Goal: Task Accomplishment & Management: Manage account settings

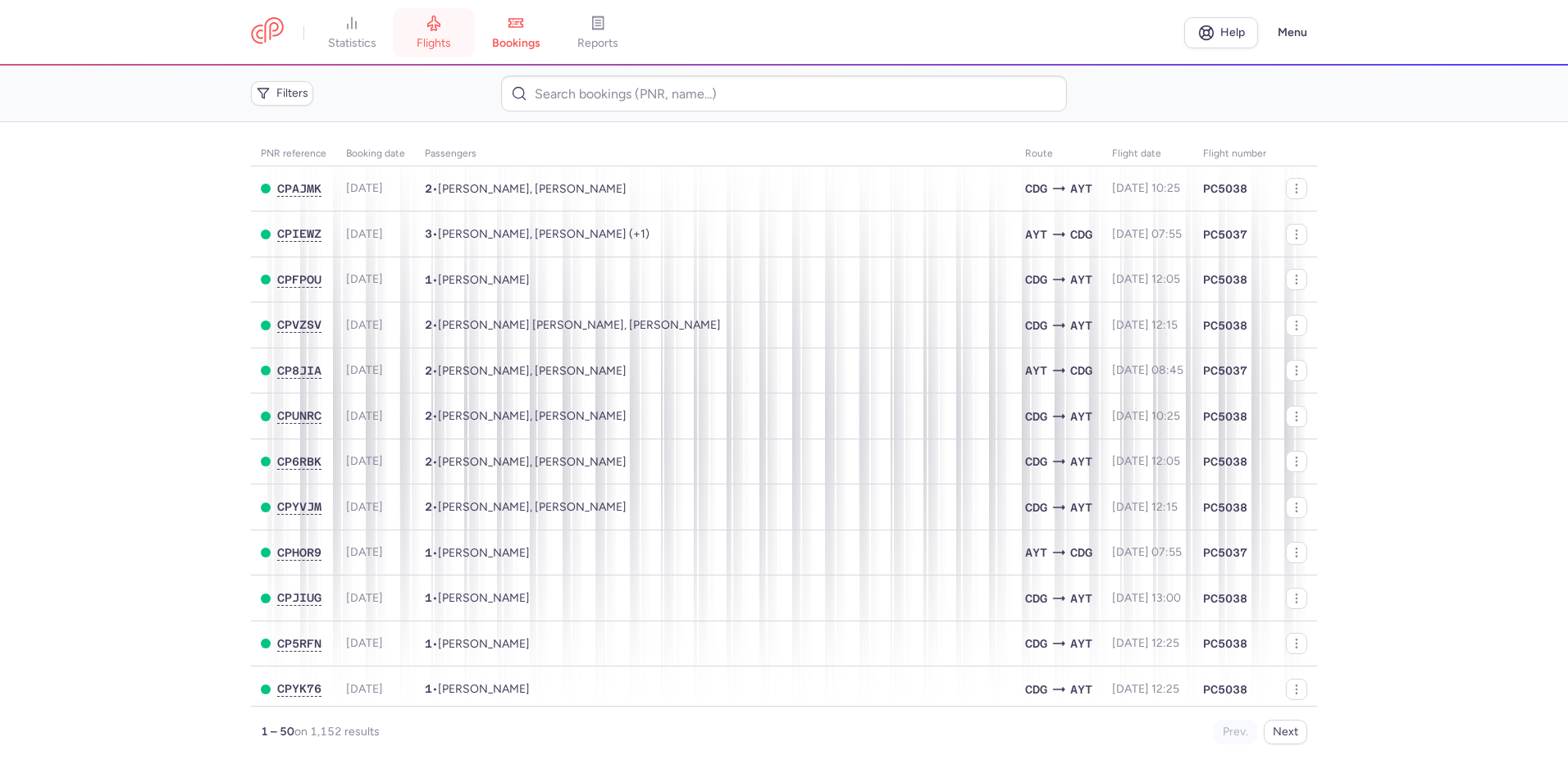
click at [445, 29] on link "flights" at bounding box center [434, 33] width 82 height 36
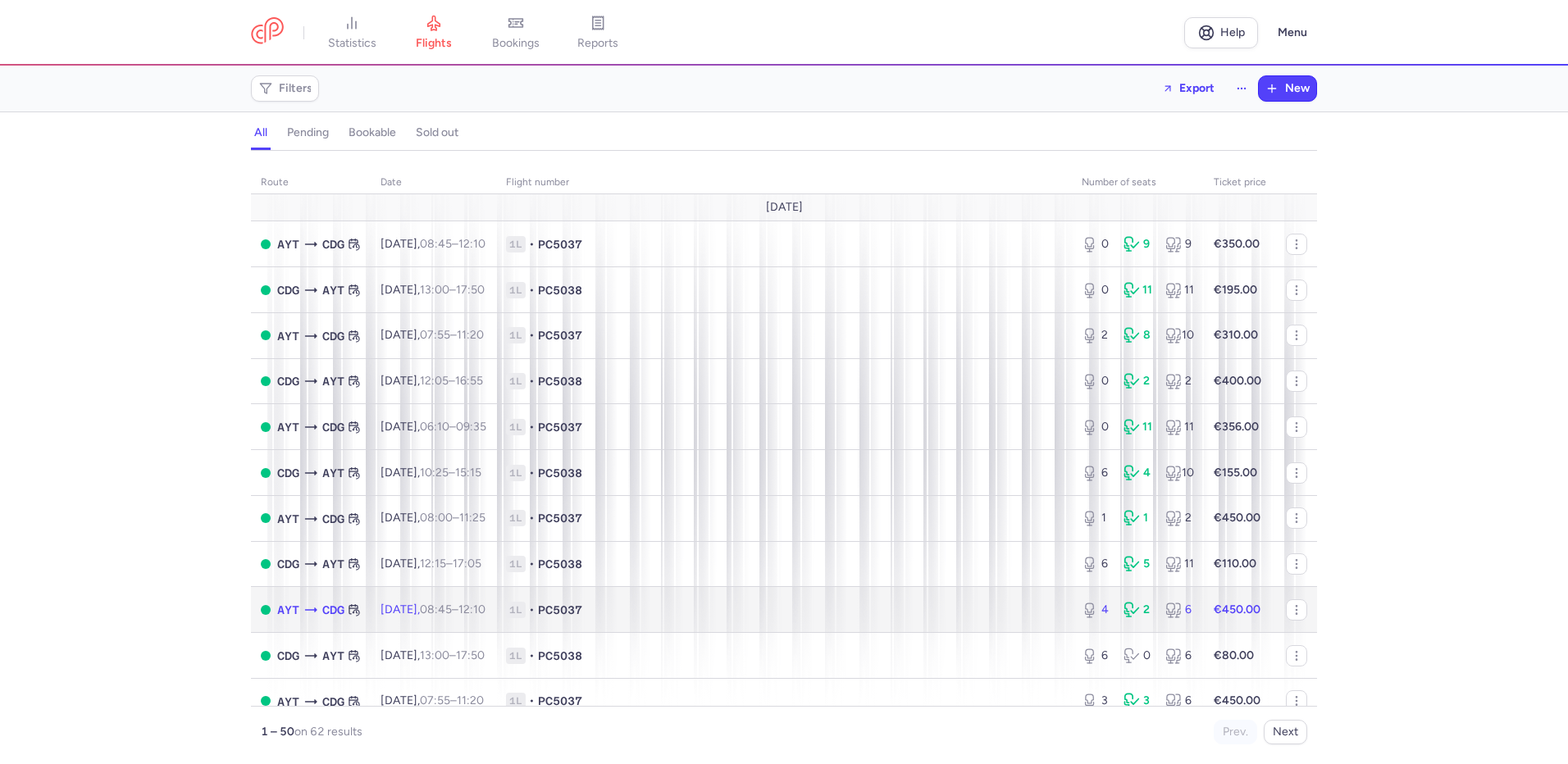
click at [732, 608] on span "1L • PC5037" at bounding box center [784, 610] width 556 height 16
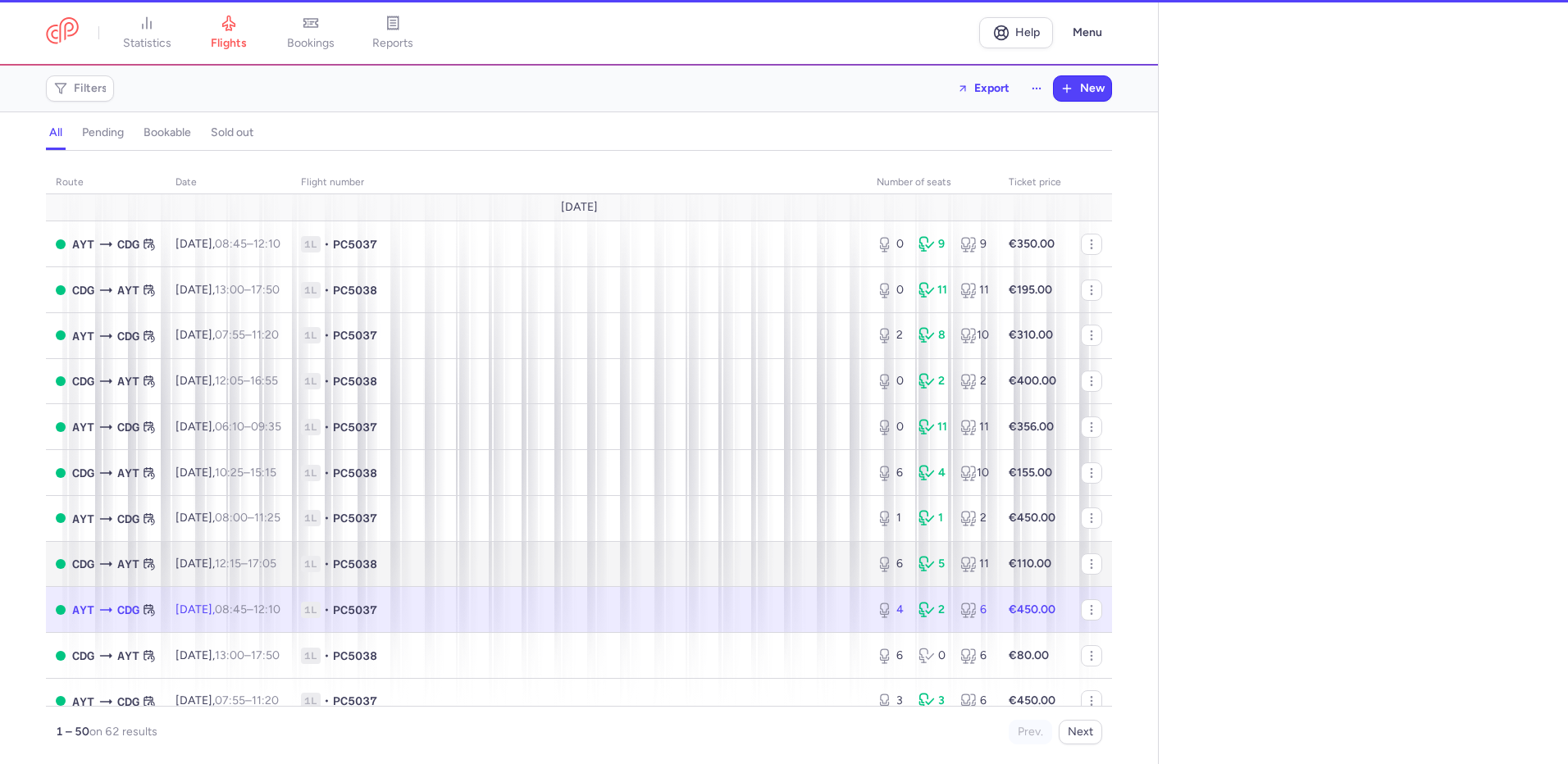
select select "hours"
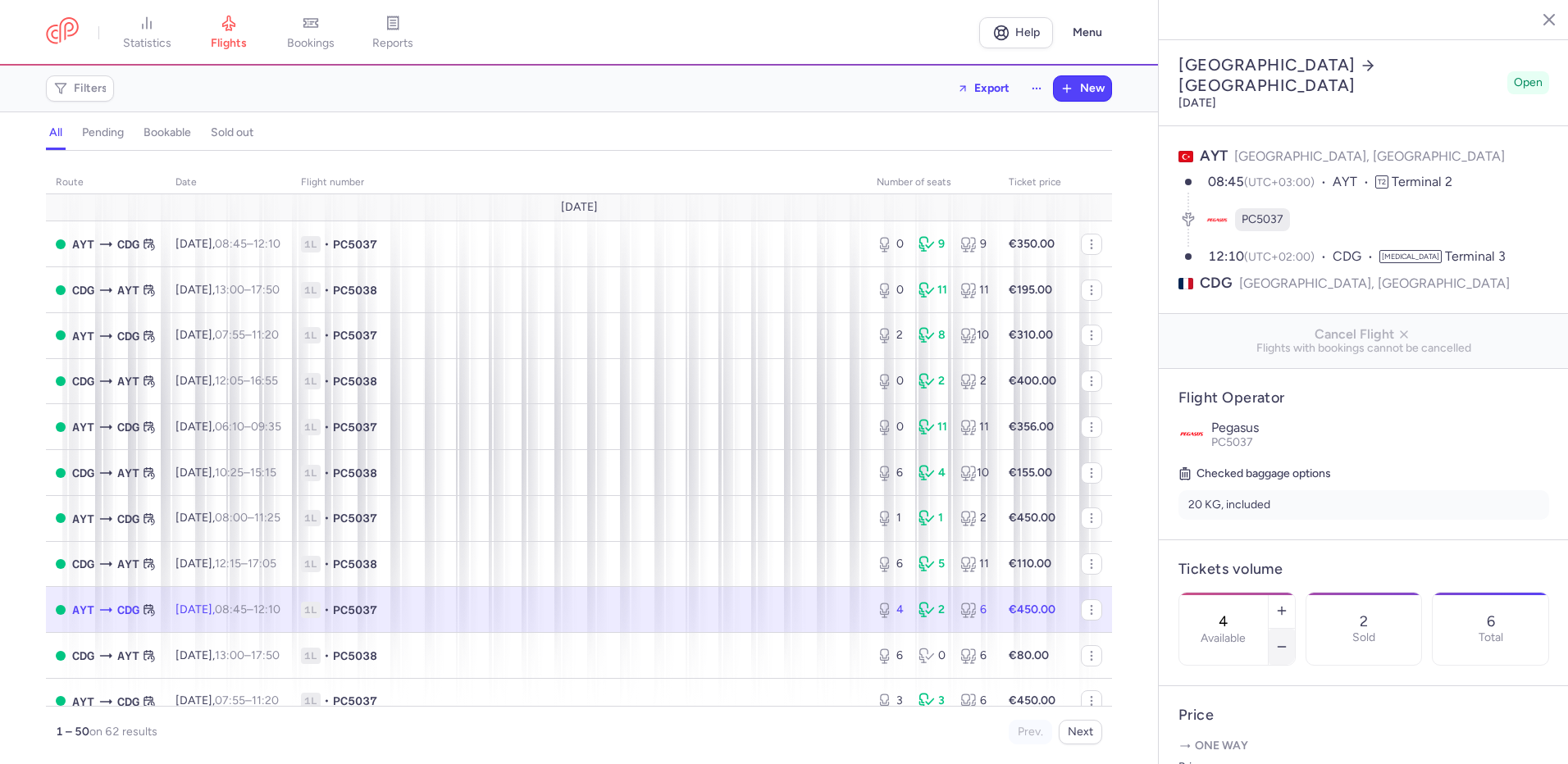
click at [1289, 641] on icon "button" at bounding box center [1282, 647] width 13 height 13
click at [1243, 729] on span "Save changes" at bounding box center [1233, 732] width 81 height 15
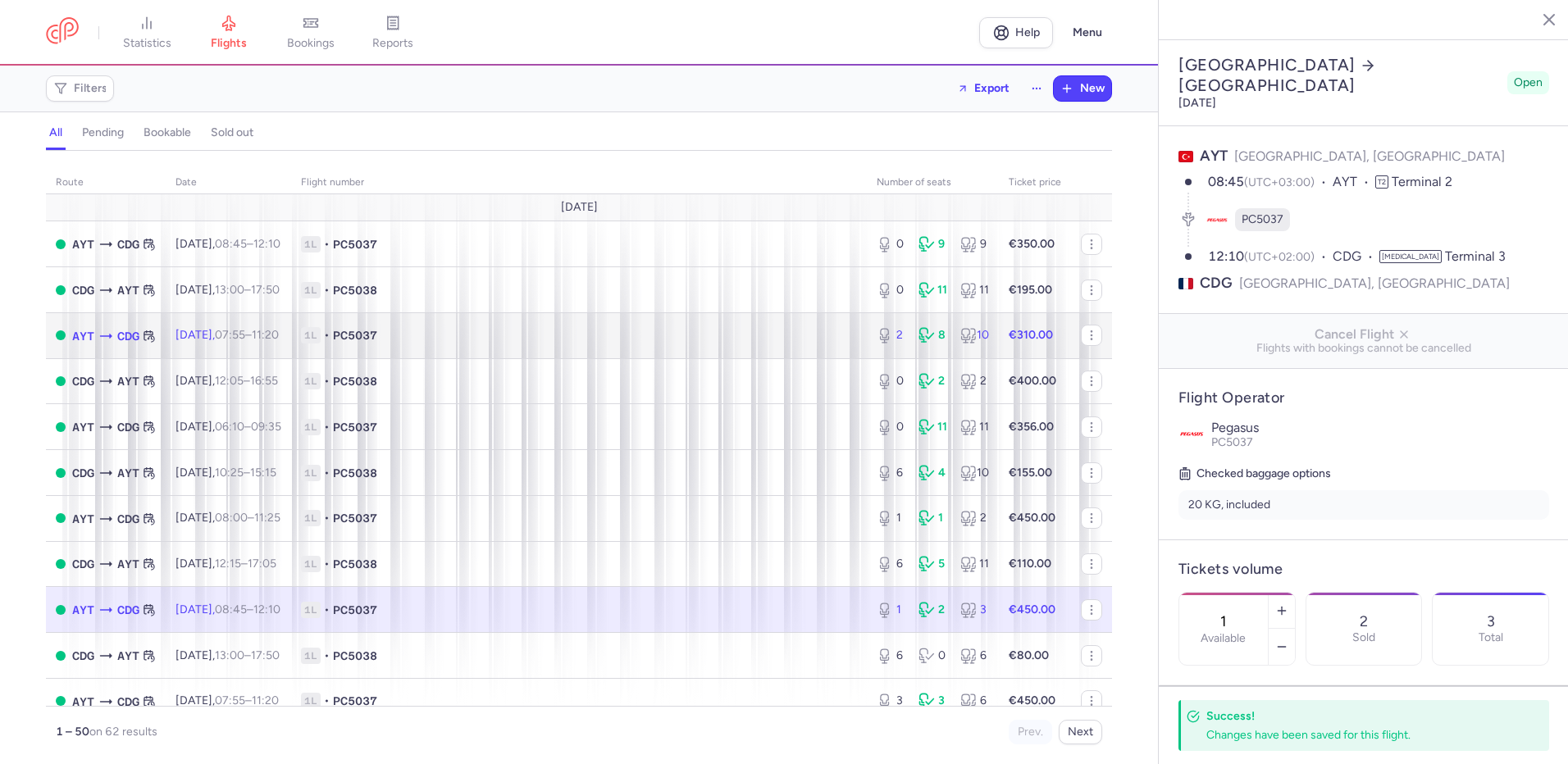
click at [718, 347] on td "1L • PC5037" at bounding box center [579, 335] width 576 height 46
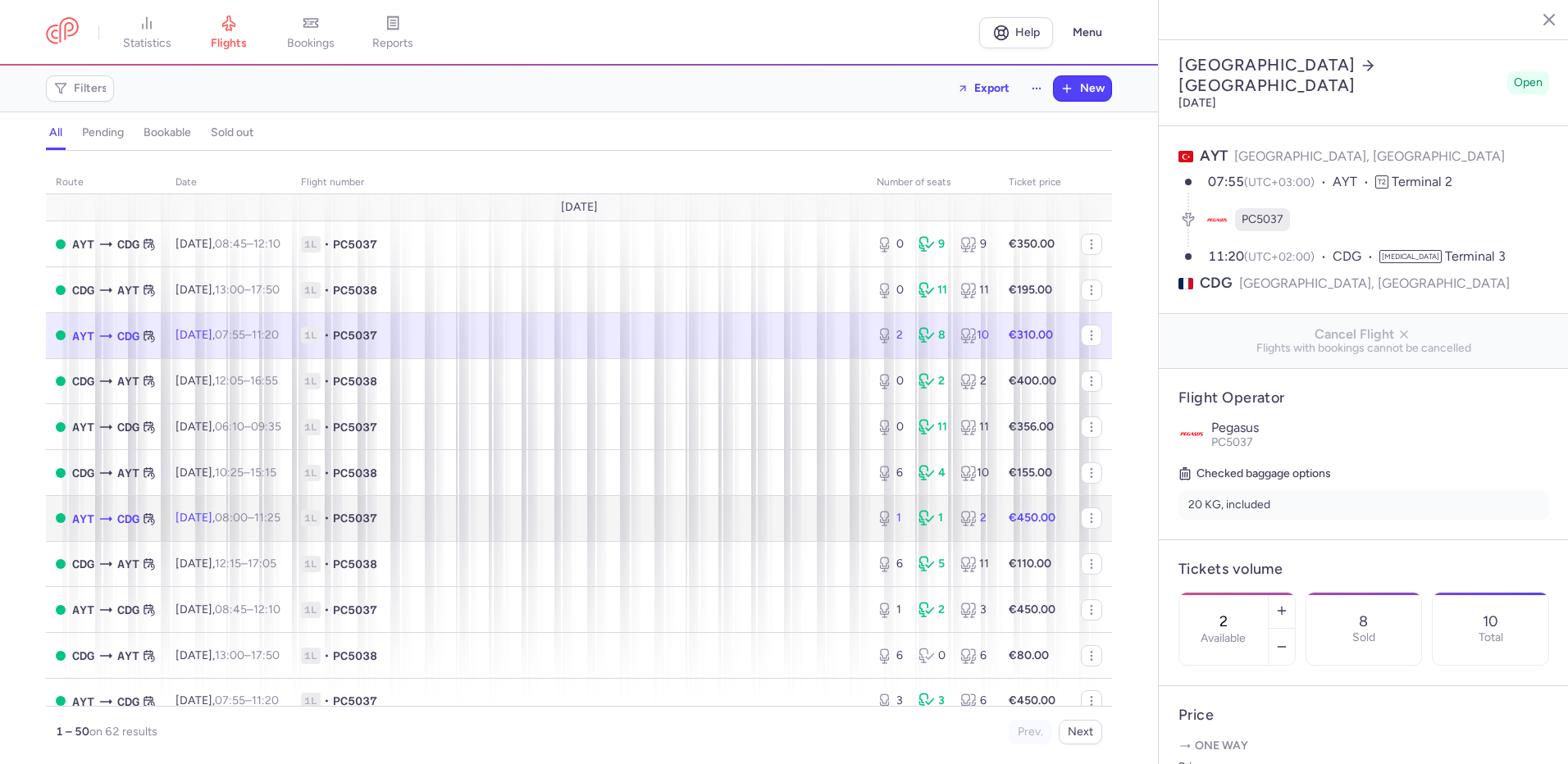
click at [683, 522] on span "1L • PC5037" at bounding box center [579, 518] width 556 height 16
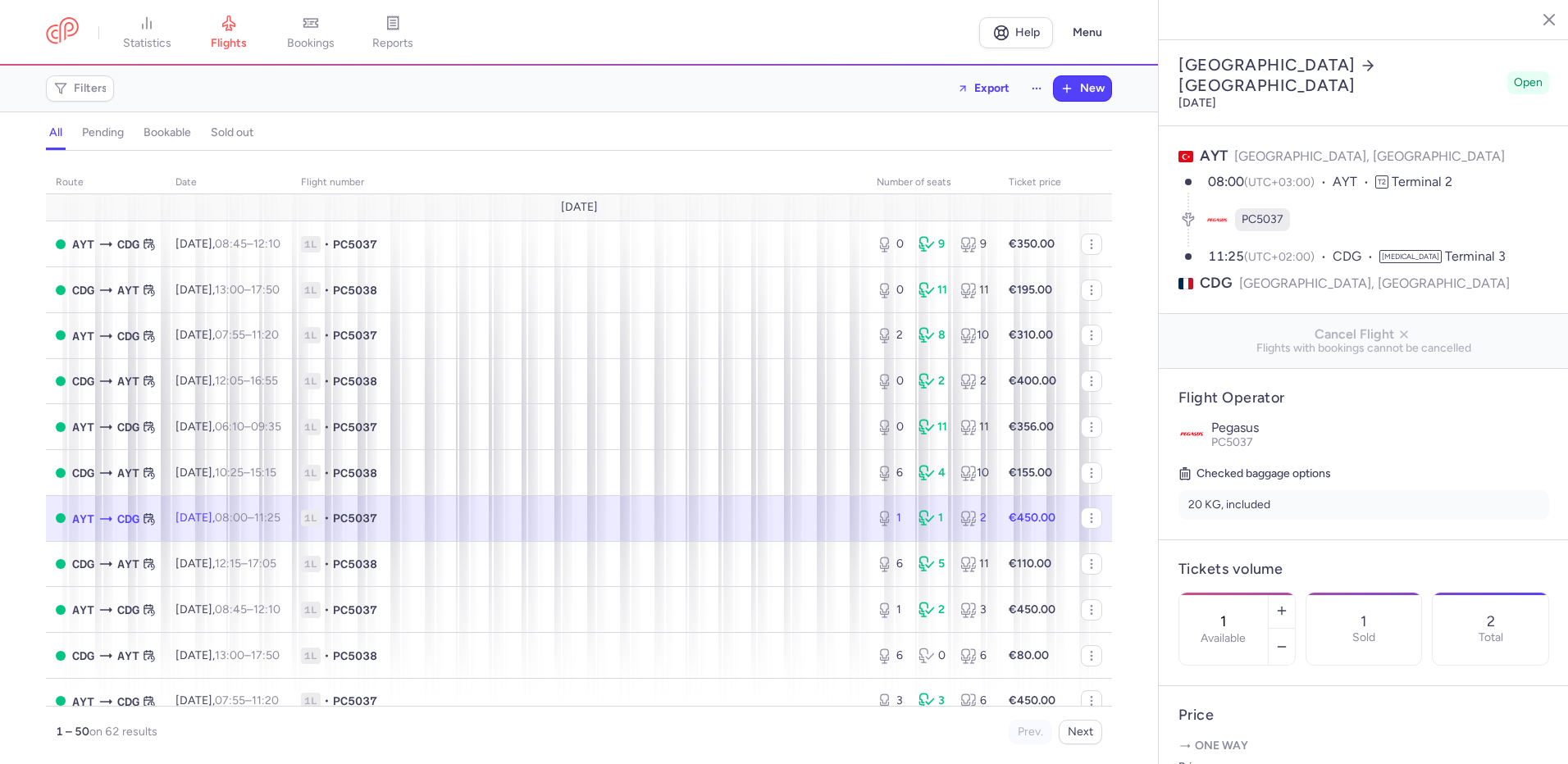
scroll to position [137, 0]
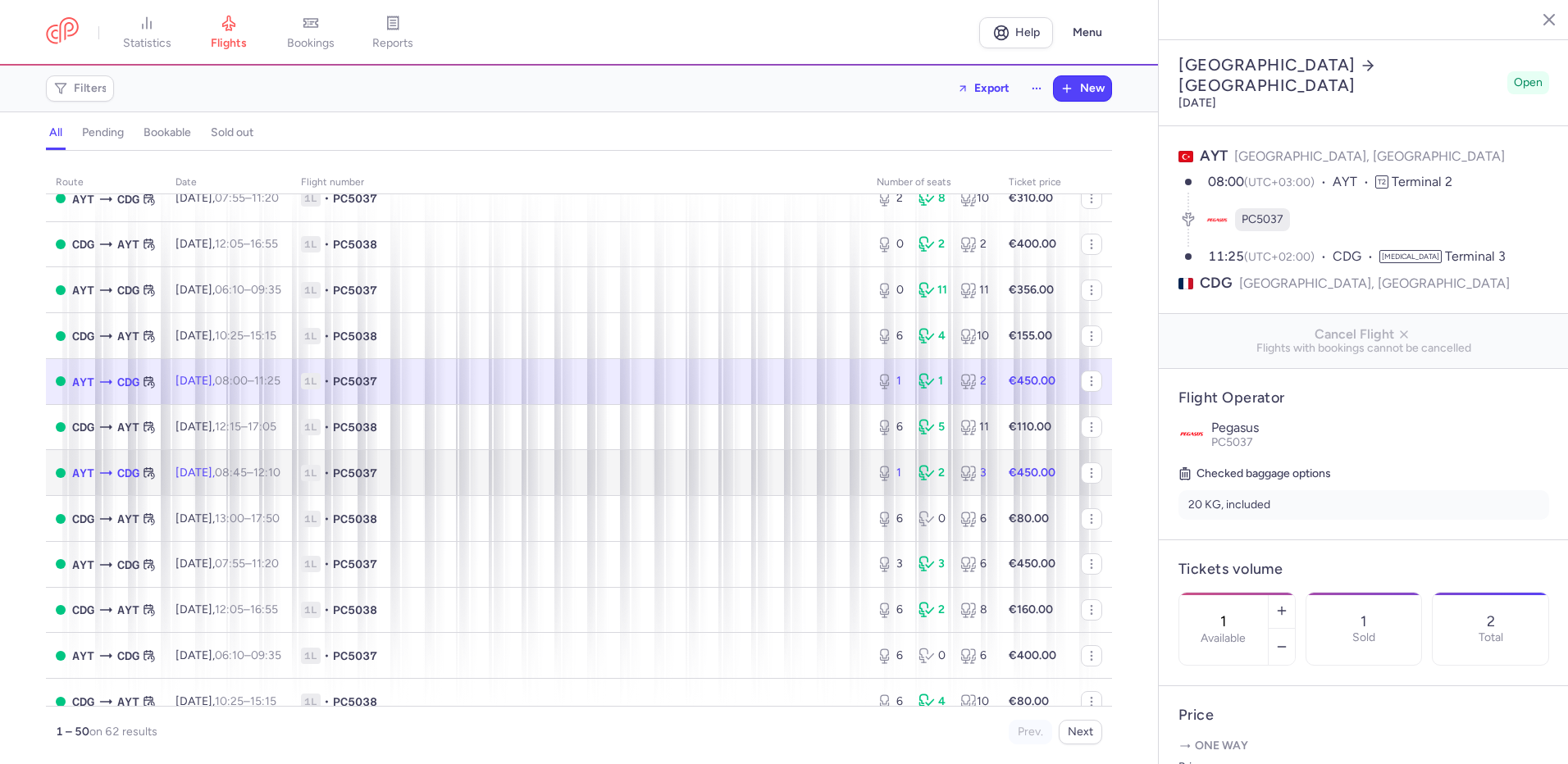
click at [685, 476] on span "1L • PC5037" at bounding box center [579, 473] width 556 height 16
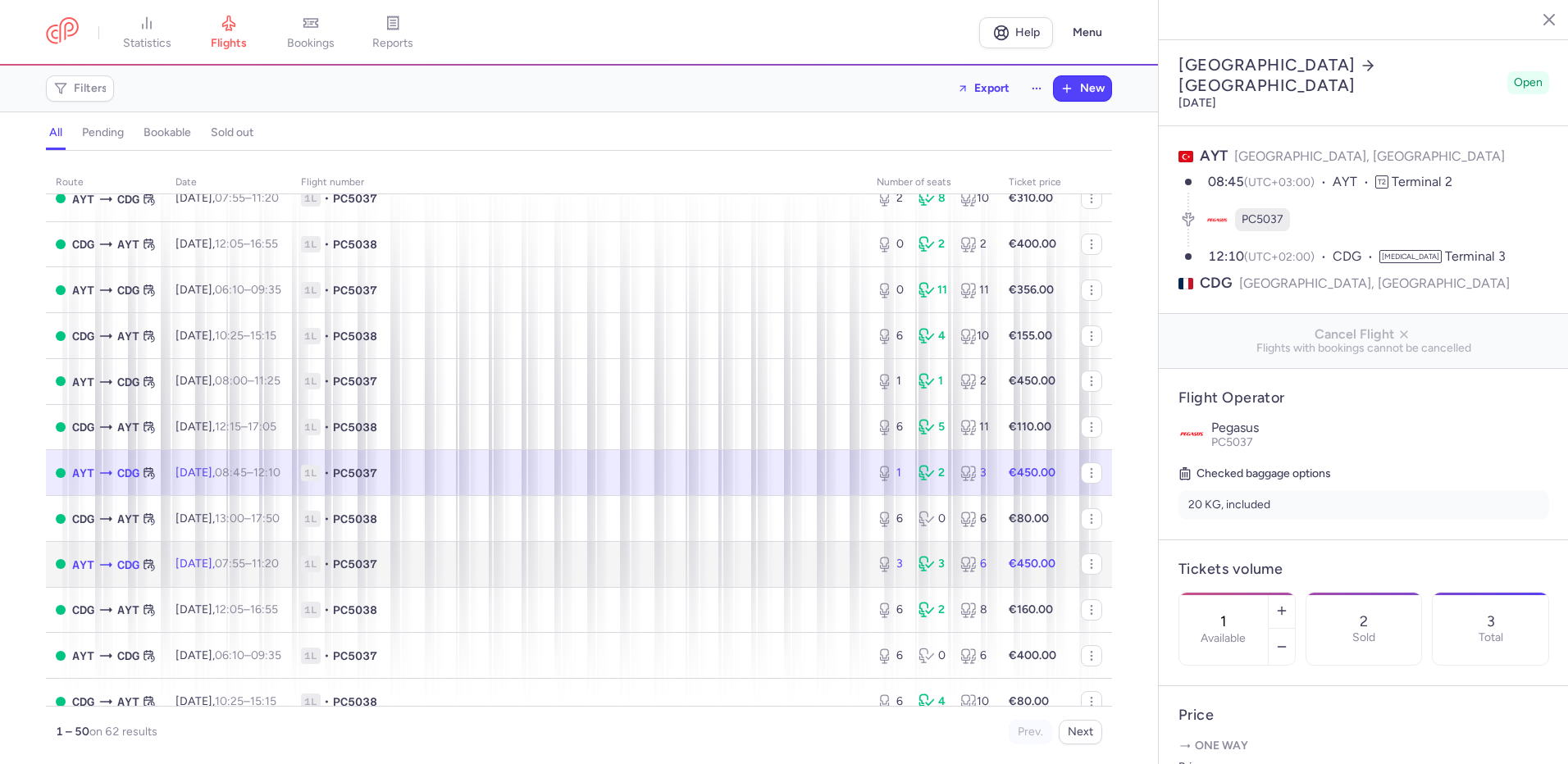
click at [688, 568] on span "1L • PC5037" at bounding box center [579, 564] width 556 height 16
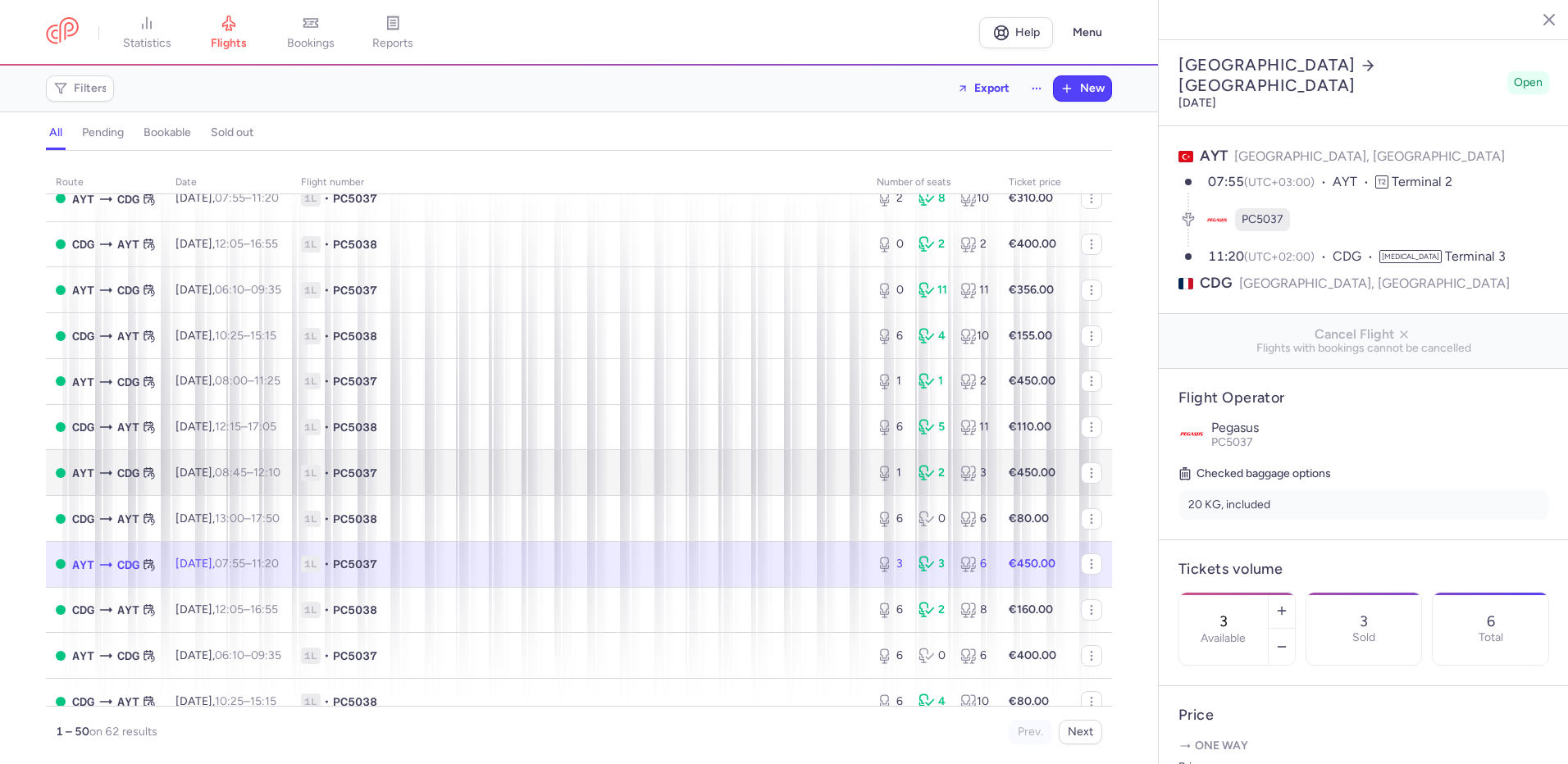
scroll to position [273, 0]
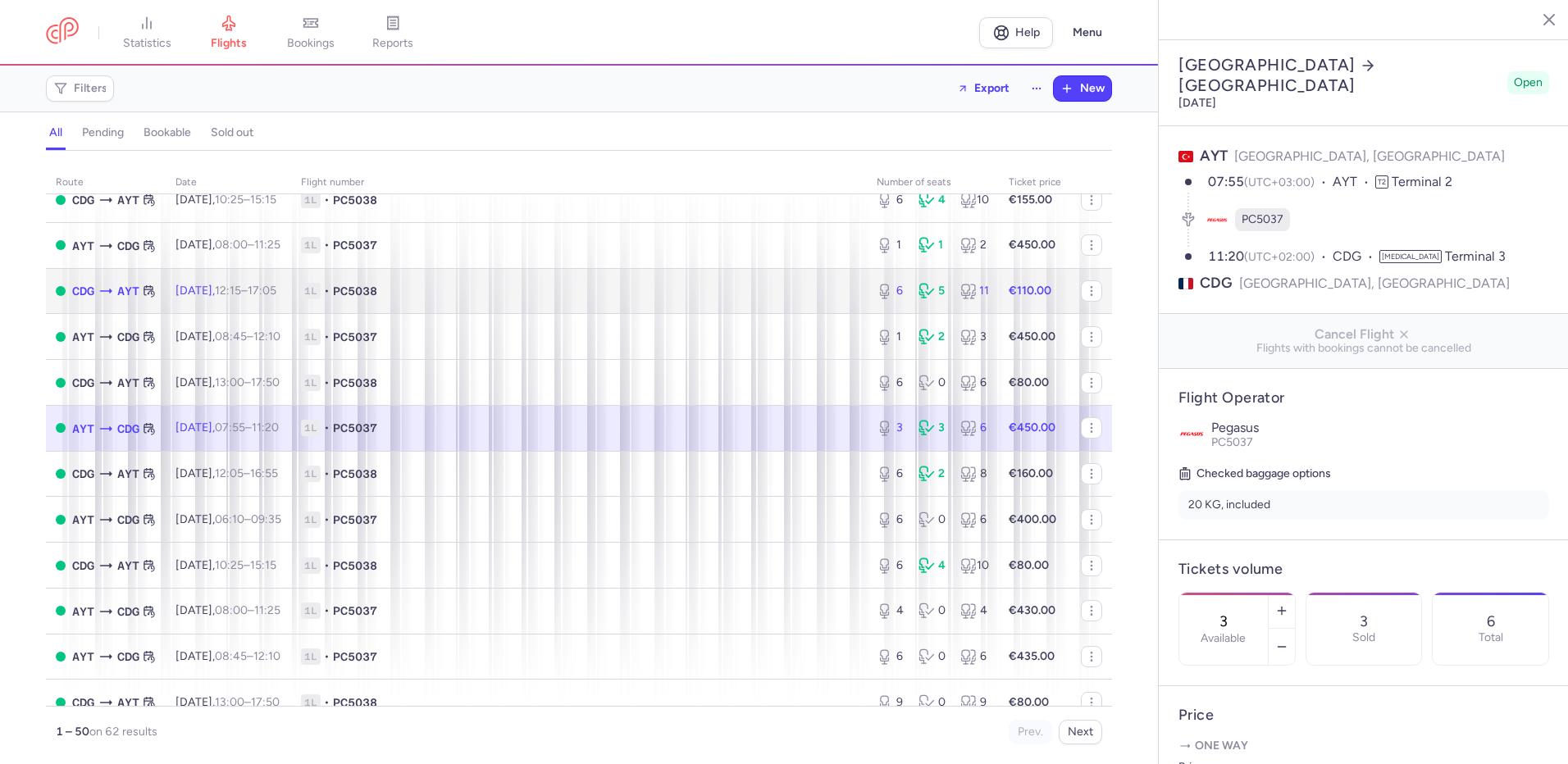
click at [627, 297] on span "1L • PC5038" at bounding box center [579, 291] width 556 height 16
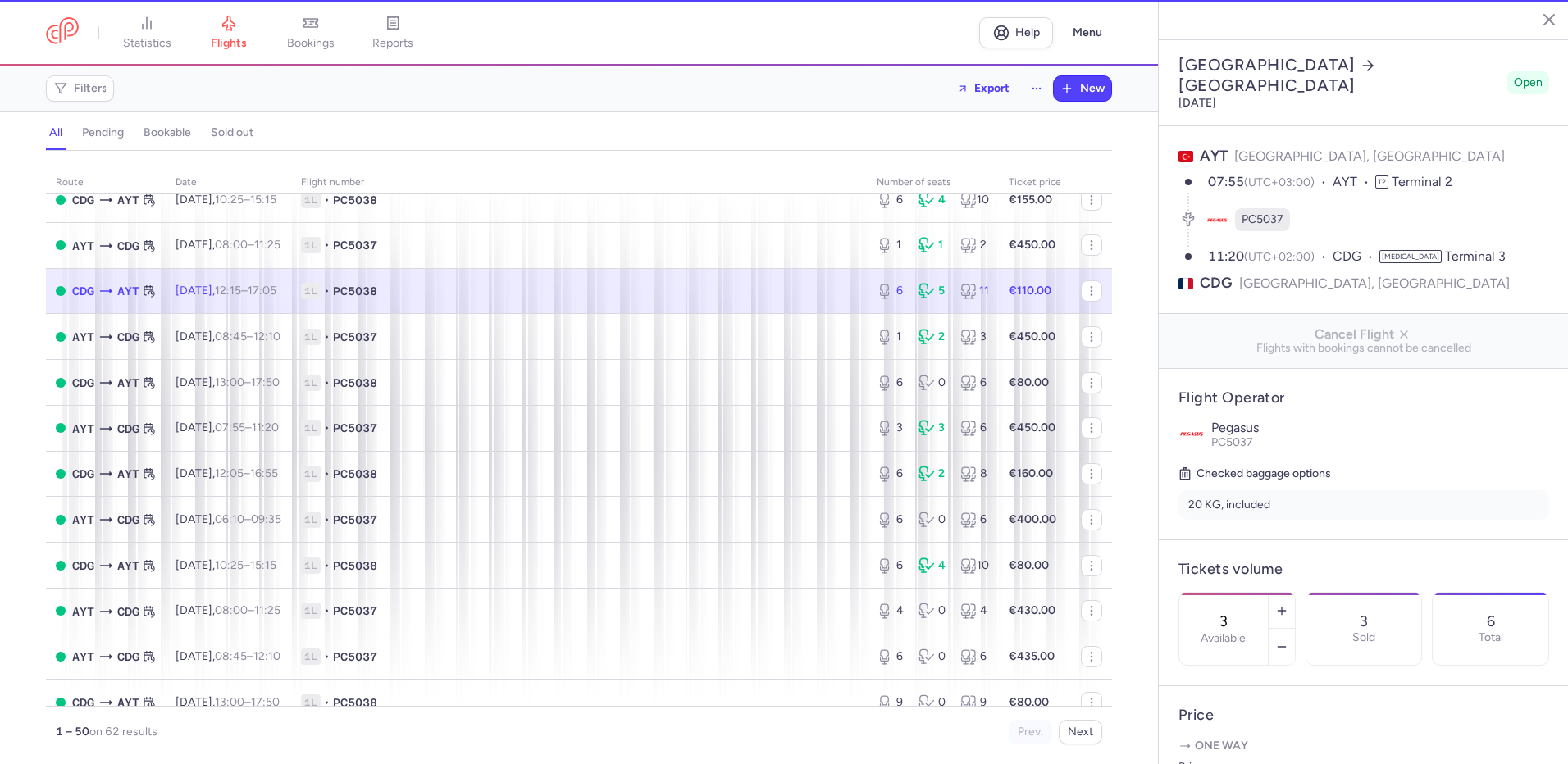
type input "6"
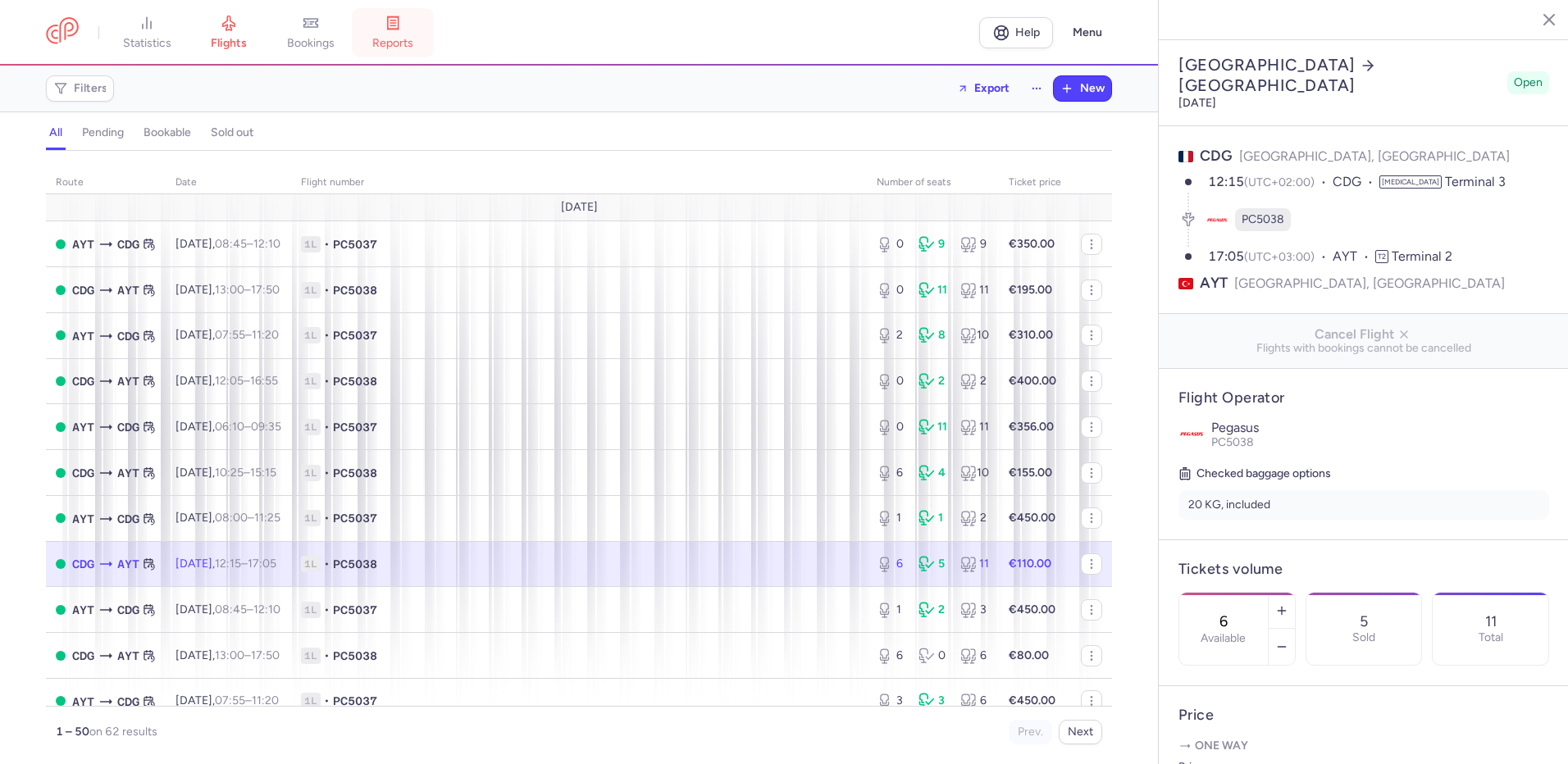
click at [399, 23] on icon at bounding box center [393, 23] width 11 height 13
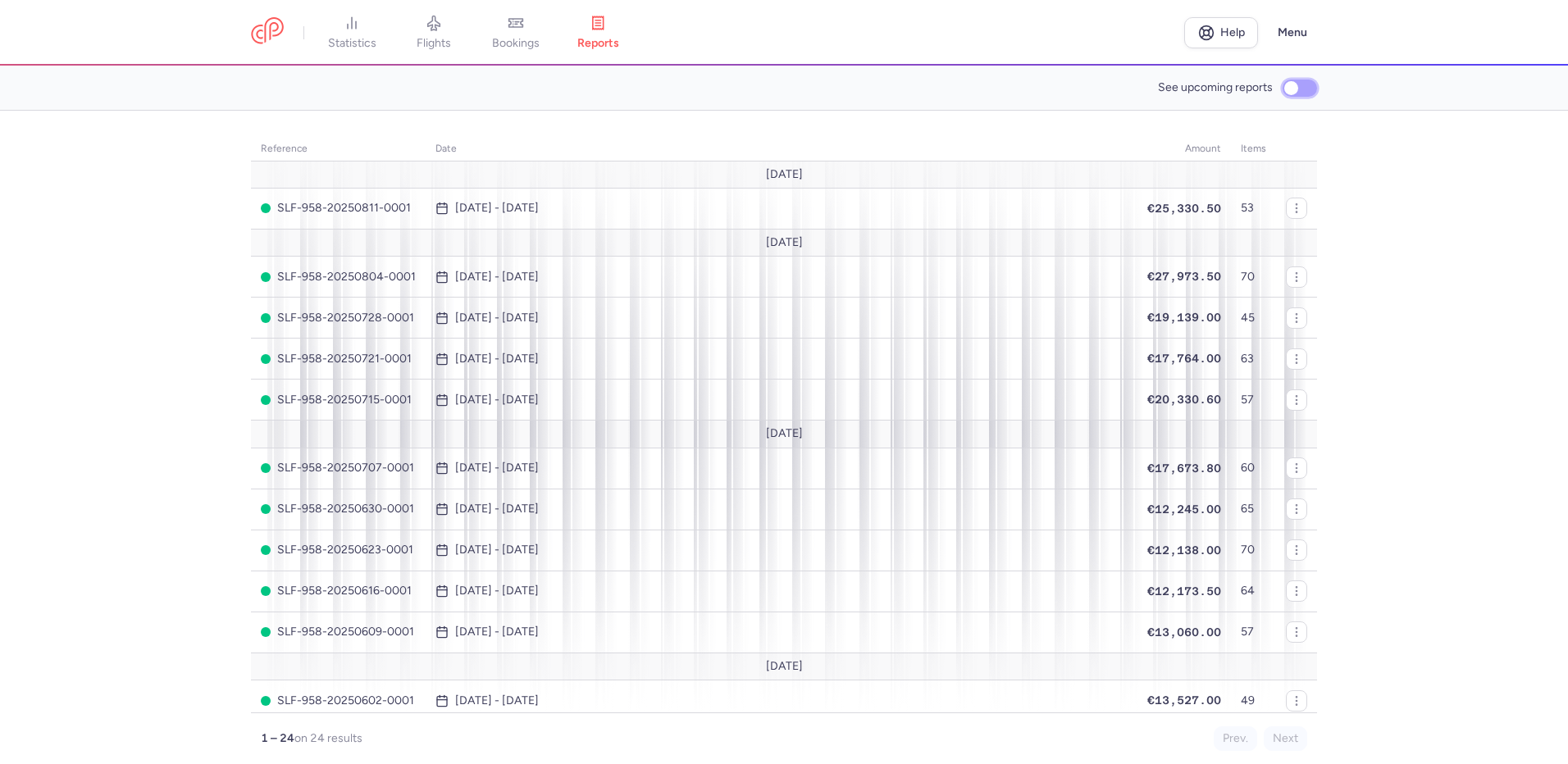
click at [1289, 90] on input "See upcoming reports" at bounding box center [1300, 88] width 35 height 17
checkbox input "true"
